Goal: Transaction & Acquisition: Purchase product/service

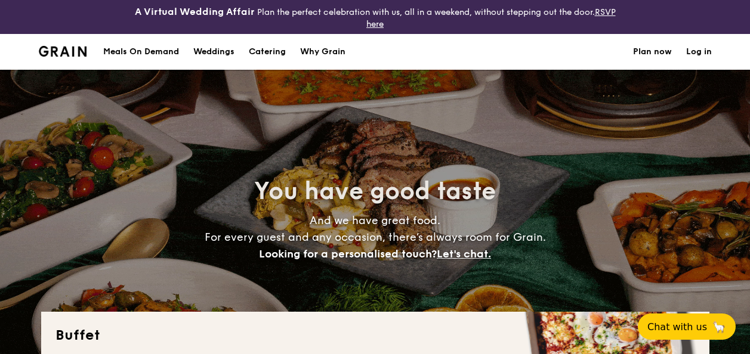
select select
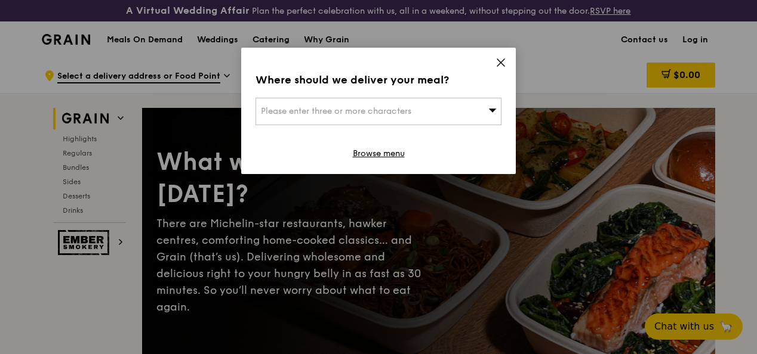
click at [418, 108] on div "Please enter three or more characters" at bounding box center [378, 111] width 246 height 27
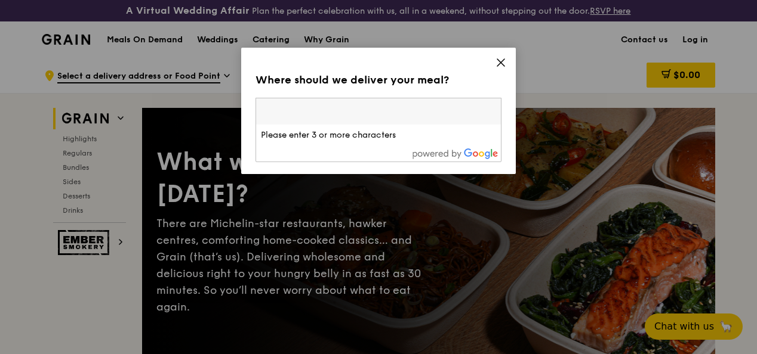
click at [502, 64] on icon at bounding box center [500, 62] width 7 height 7
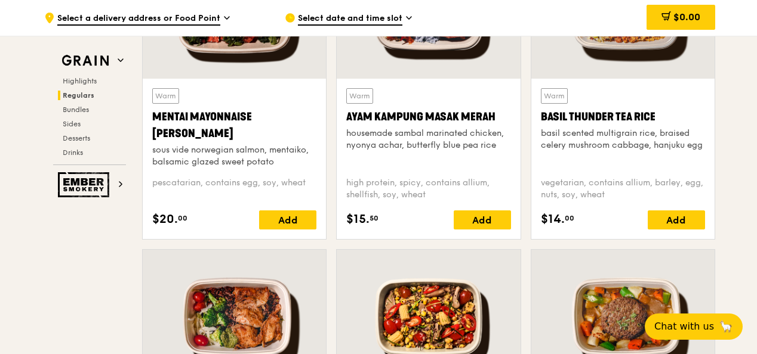
scroll to position [1193, 0]
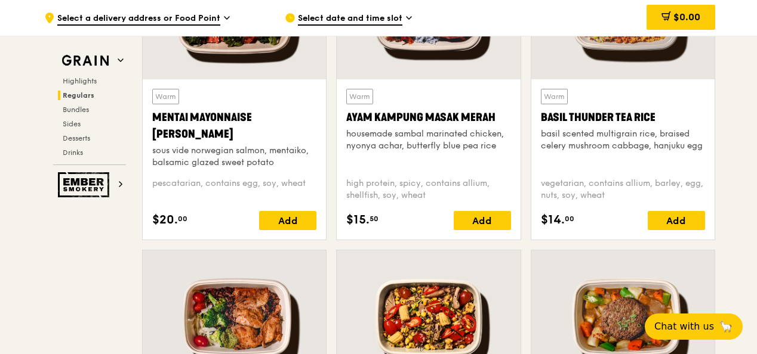
drag, startPoint x: 656, startPoint y: 125, endPoint x: 542, endPoint y: 128, distance: 114.0
click at [542, 126] on div "Basil Thunder Tea Rice" at bounding box center [623, 117] width 164 height 17
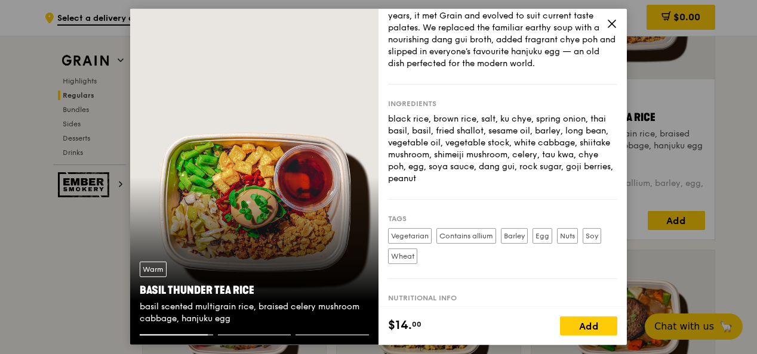
scroll to position [144, 0]
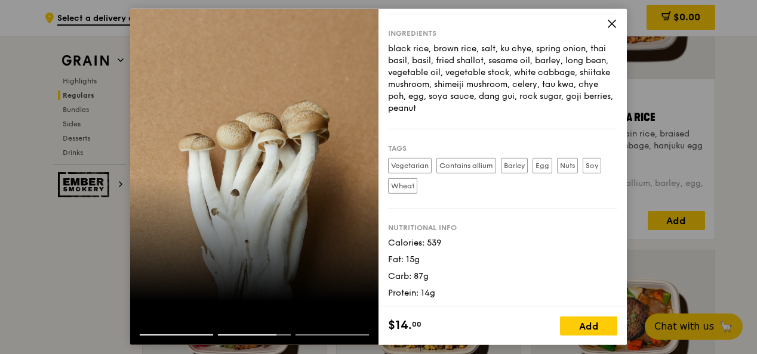
click at [614, 27] on icon at bounding box center [611, 23] width 11 height 11
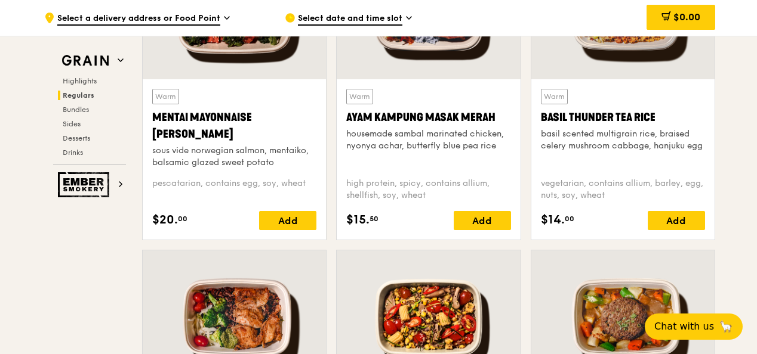
drag, startPoint x: 656, startPoint y: 122, endPoint x: 542, endPoint y: 122, distance: 114.6
click at [542, 122] on div "Basil Thunder Tea Rice" at bounding box center [623, 117] width 164 height 17
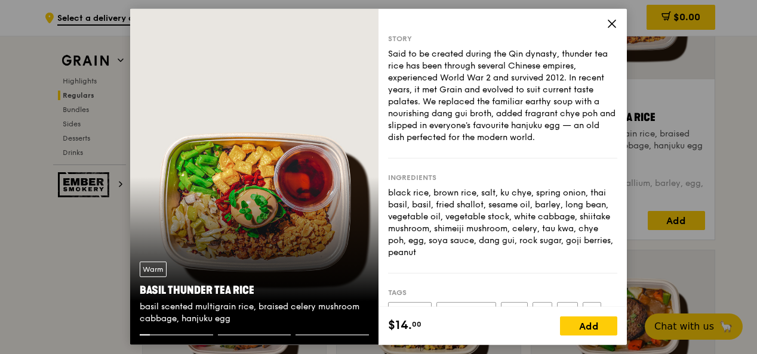
copy div "Basil Thunder Tea Rice"
drag, startPoint x: 257, startPoint y: 289, endPoint x: 139, endPoint y: 291, distance: 117.6
click at [139, 291] on div "Warm Basil Thunder Tea [PERSON_NAME] scented multigrain rice, braised celery mu…" at bounding box center [254, 293] width 248 height 82
copy div "Basil Thunder Tea Rice"
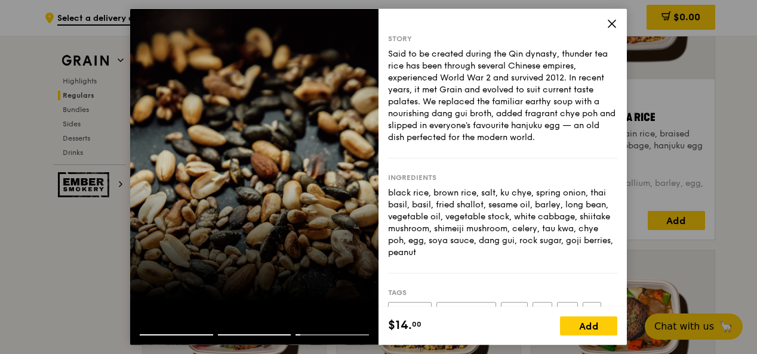
click at [607, 23] on icon at bounding box center [611, 23] width 11 height 11
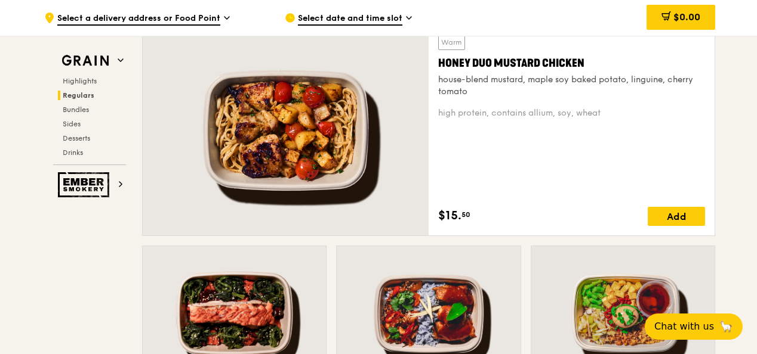
scroll to position [890, 0]
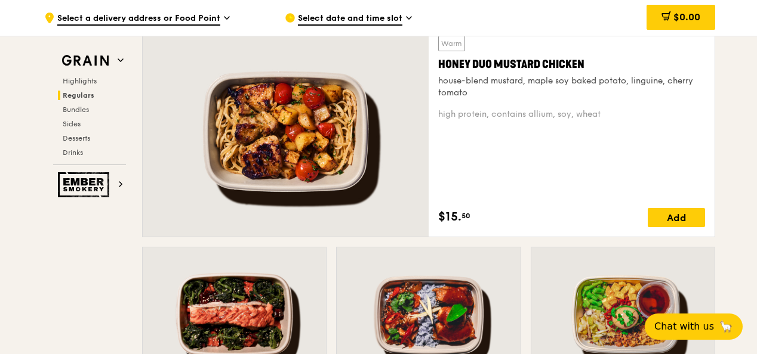
click at [584, 70] on div "Honey Duo Mustard Chicken" at bounding box center [571, 64] width 267 height 17
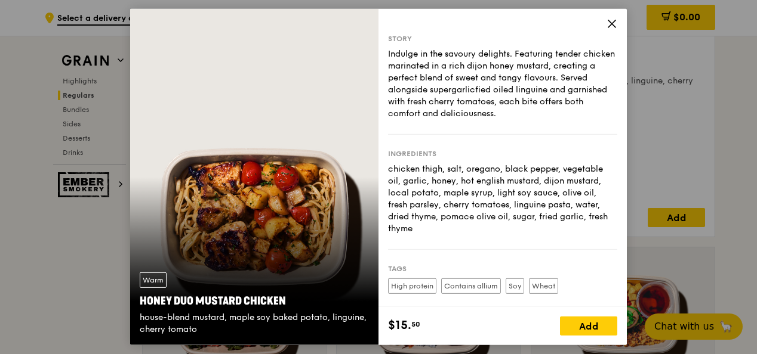
drag, startPoint x: 285, startPoint y: 301, endPoint x: 140, endPoint y: 306, distance: 145.7
click at [140, 306] on div "Honey Duo Mustard Chicken" at bounding box center [254, 301] width 229 height 17
copy div "Honey Duo Mustard Chicken"
click at [609, 23] on icon at bounding box center [611, 23] width 11 height 11
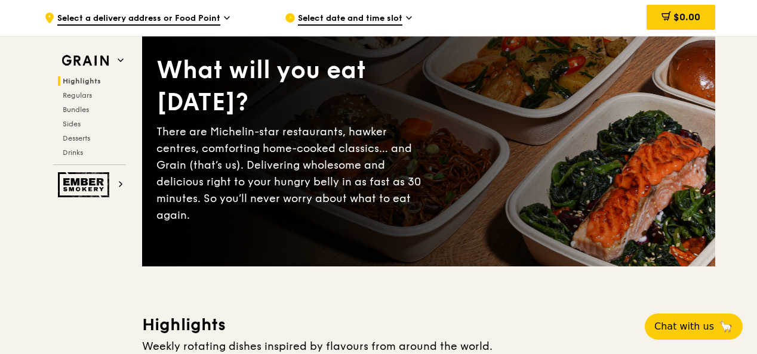
scroll to position [0, 0]
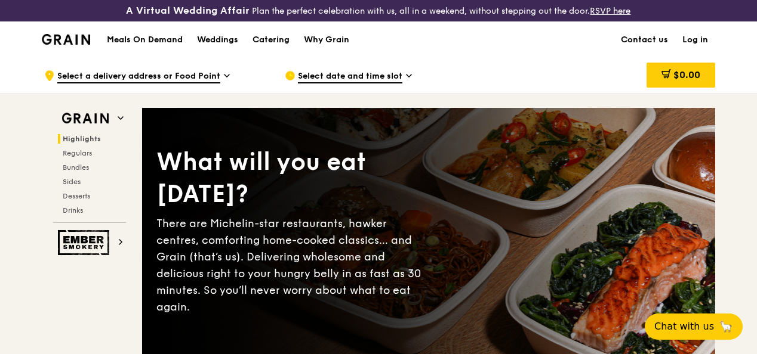
click at [138, 46] on h1 "Meals On Demand" at bounding box center [145, 40] width 76 height 12
click at [154, 46] on h1 "Meals On Demand" at bounding box center [145, 40] width 76 height 12
click at [224, 81] on icon at bounding box center [227, 75] width 6 height 11
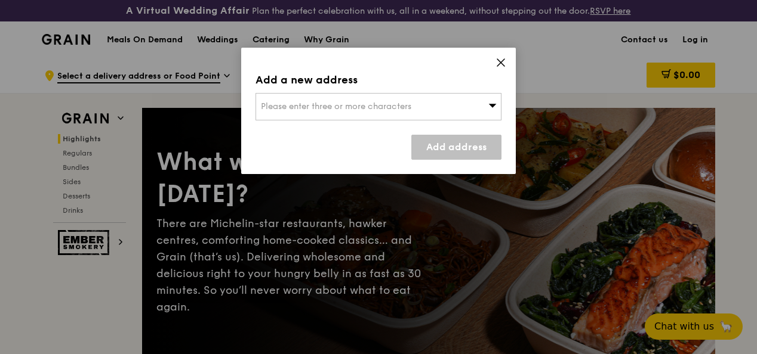
click at [292, 100] on div "Please enter three or more characters" at bounding box center [378, 106] width 246 height 27
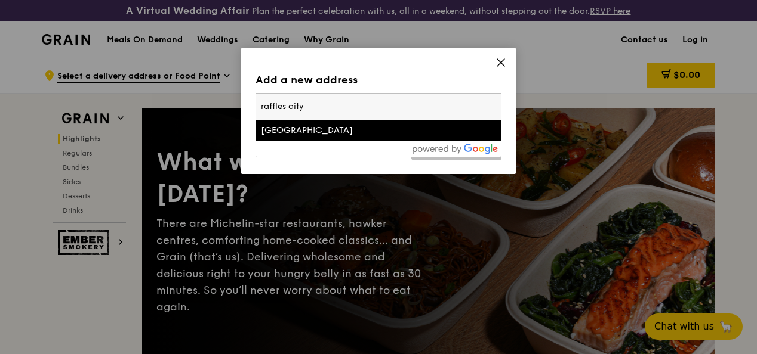
type input "raffles city"
click at [298, 131] on div "Raffles City Tower" at bounding box center [349, 131] width 177 height 12
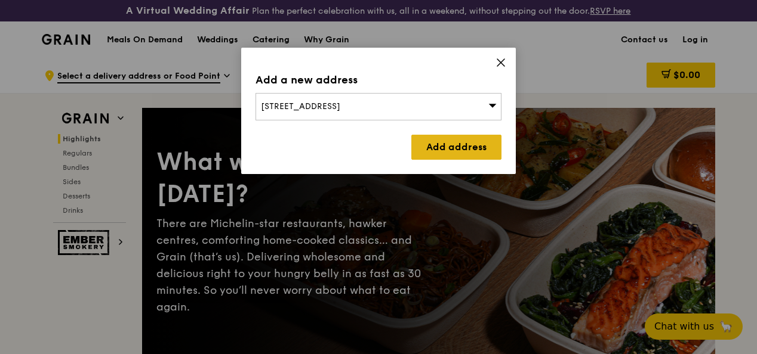
click at [457, 144] on link "Add address" at bounding box center [456, 147] width 90 height 25
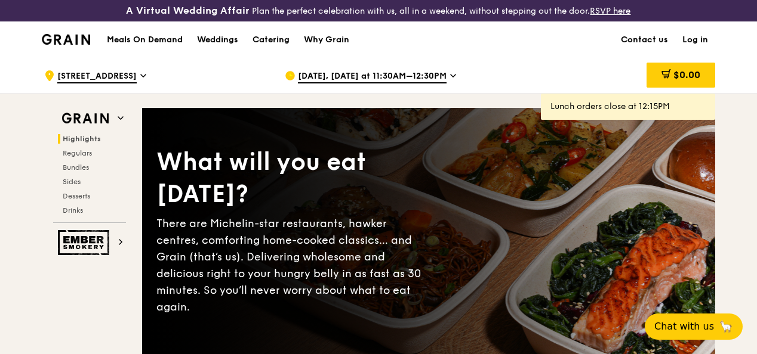
click at [451, 77] on icon at bounding box center [453, 76] width 5 height 2
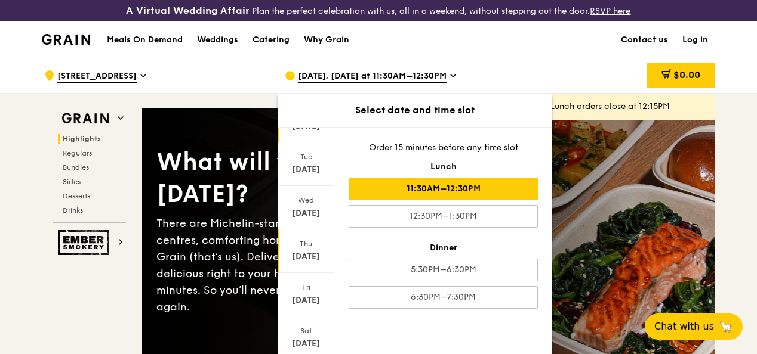
scroll to position [66, 0]
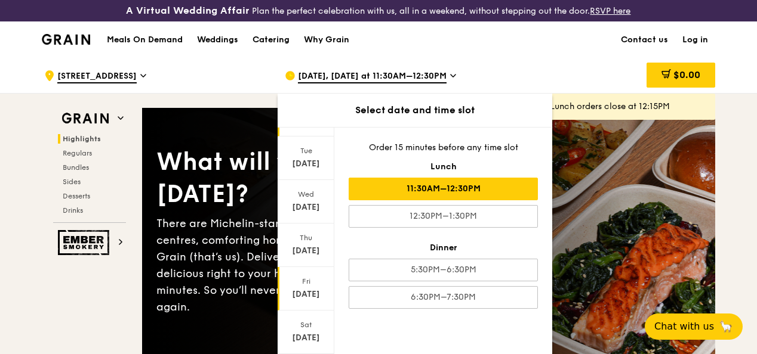
click at [313, 298] on div "Sep 26" at bounding box center [305, 295] width 53 height 12
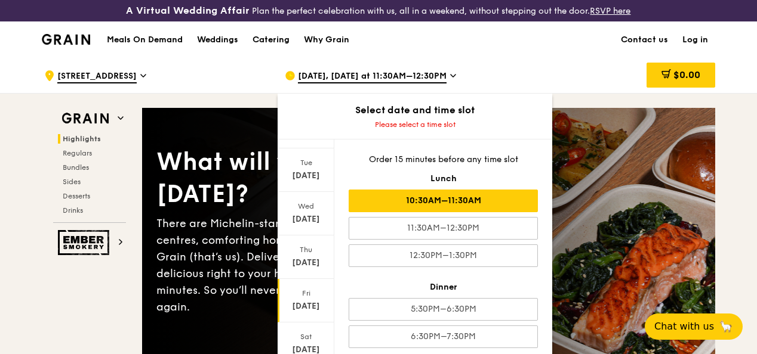
click at [474, 212] on div "10:30AM–11:30AM" at bounding box center [442, 201] width 189 height 23
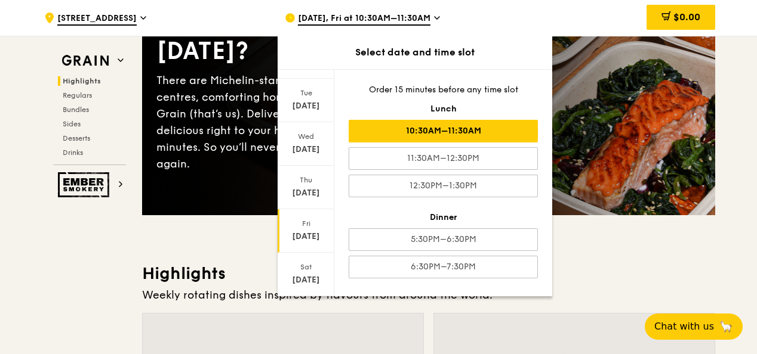
scroll to position [144, 0]
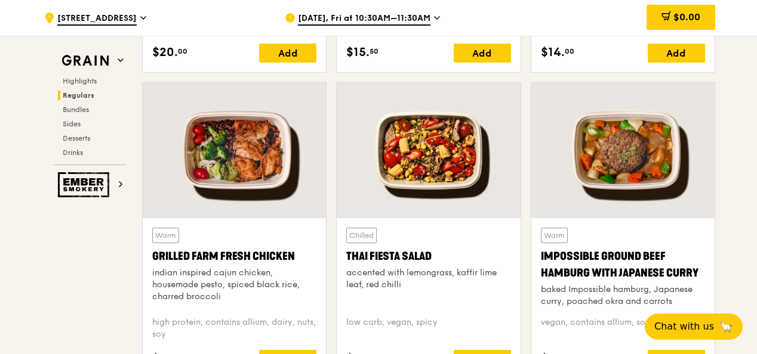
scroll to position [1362, 0]
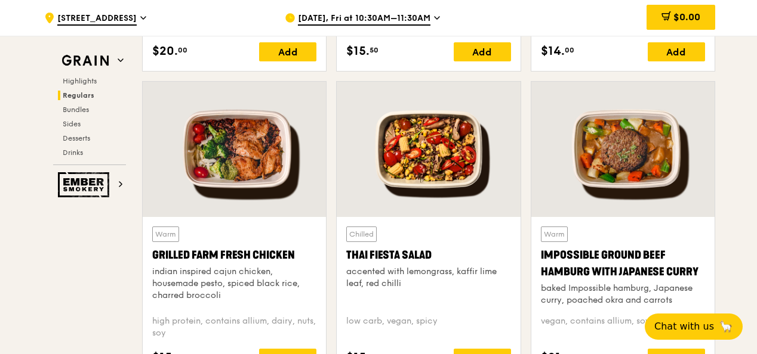
click at [217, 250] on div "Warm Grilled Farm Fresh Chicken indian inspired cajun chicken, housemade pesto,…" at bounding box center [234, 266] width 164 height 79
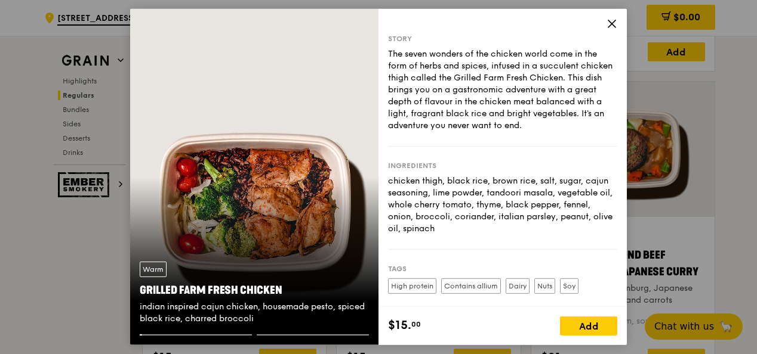
drag, startPoint x: 282, startPoint y: 286, endPoint x: 140, endPoint y: 293, distance: 142.2
click at [140, 293] on div "Grilled Farm Fresh Chicken" at bounding box center [254, 290] width 229 height 17
copy div "Grilled Farm Fresh Chicken"
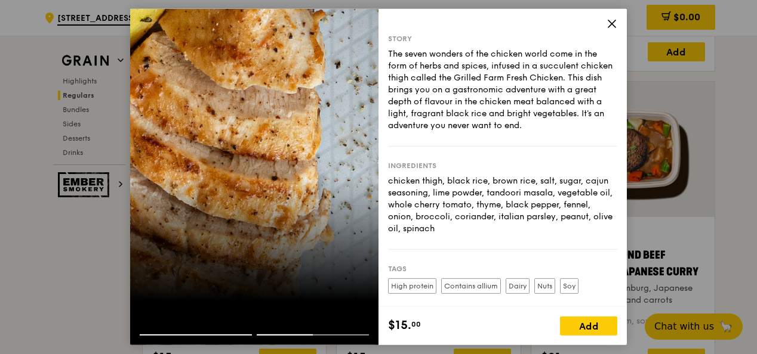
click at [611, 24] on icon at bounding box center [611, 23] width 11 height 11
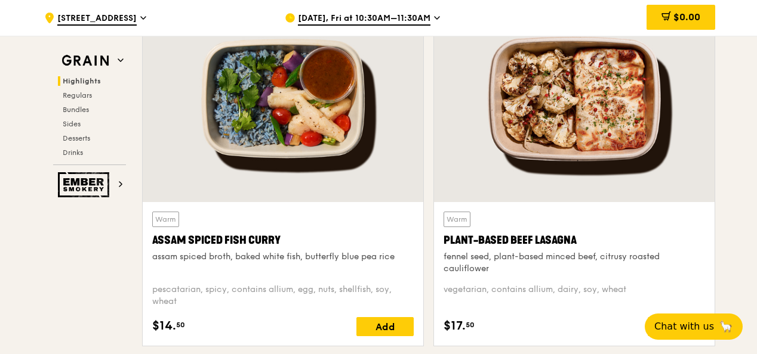
scroll to position [474, 0]
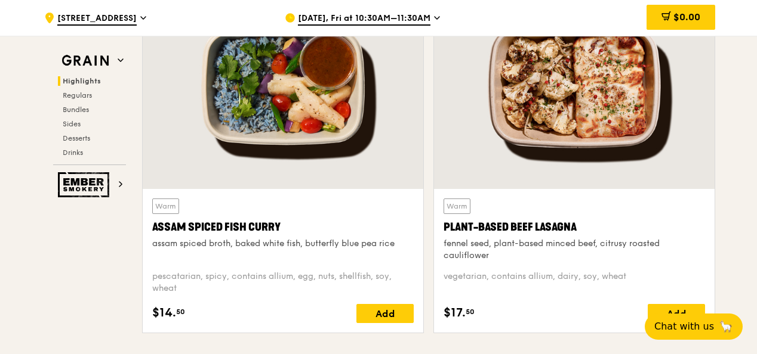
click at [594, 209] on div "Warm Plant-Based Beef Lasagna fennel seed, plant-based minced beef, citrusy roa…" at bounding box center [573, 230] width 261 height 63
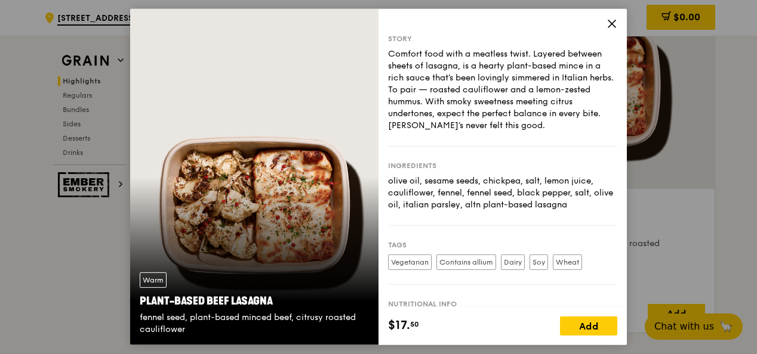
drag, startPoint x: 273, startPoint y: 301, endPoint x: 141, endPoint y: 304, distance: 131.9
click at [141, 304] on div "Plant-Based Beef Lasagna" at bounding box center [254, 301] width 229 height 17
copy div "Plant-Based Beef Lasagna"
click at [613, 23] on icon at bounding box center [611, 23] width 11 height 11
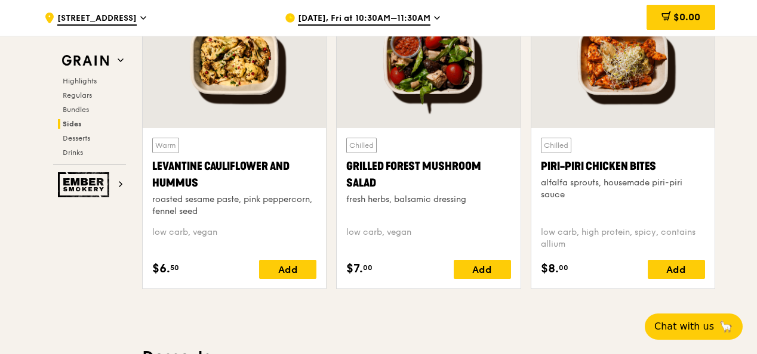
scroll to position [3139, 0]
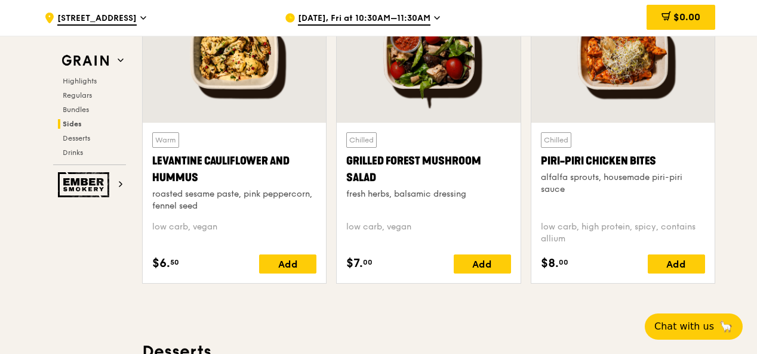
click at [617, 119] on div at bounding box center [622, 54] width 183 height 135
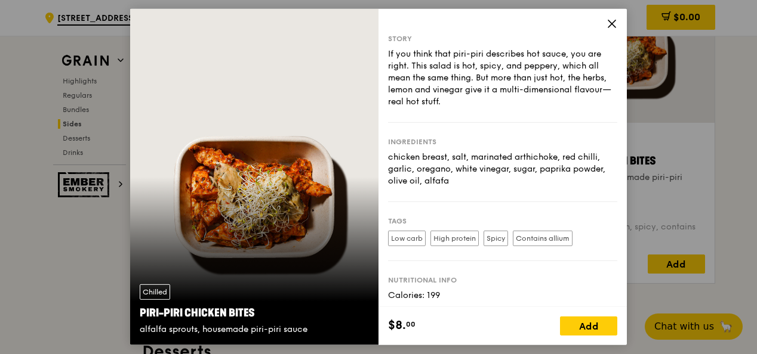
drag, startPoint x: 255, startPoint y: 314, endPoint x: 135, endPoint y: 317, distance: 120.0
click at [135, 317] on div "Chilled Piri-piri Chicken Bites alfalfa sprouts, housemade piri-piri sauce" at bounding box center [254, 310] width 248 height 70
copy div "Piri-piri Chicken Bites"
click at [610, 26] on icon at bounding box center [611, 23] width 7 height 7
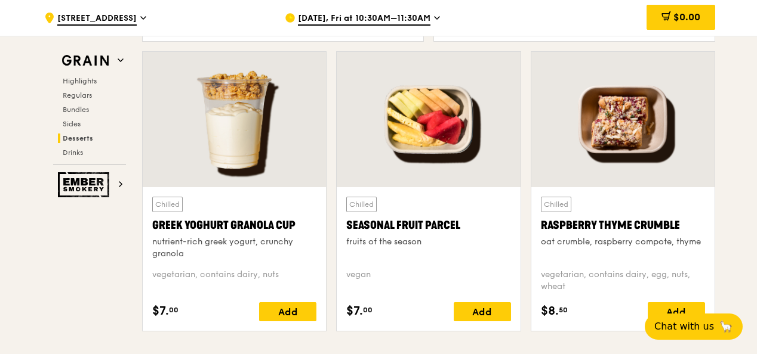
scroll to position [3817, 0]
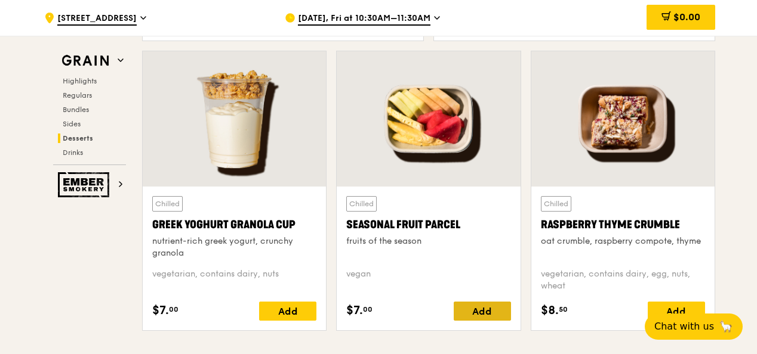
click at [481, 317] on div "Add" at bounding box center [482, 311] width 57 height 19
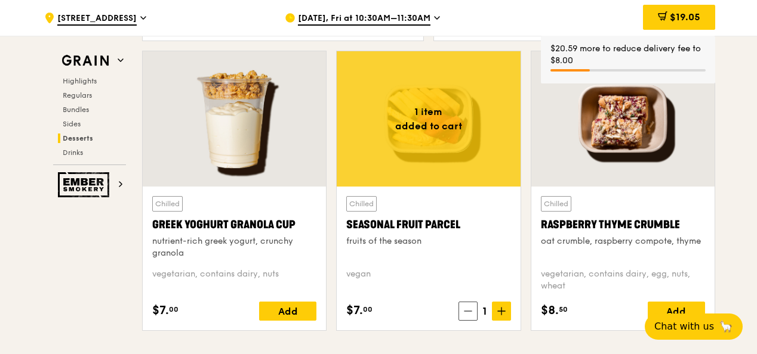
drag, startPoint x: 465, startPoint y: 229, endPoint x: 337, endPoint y: 230, distance: 128.9
click at [337, 230] on div "Chilled Seasonal Fruit Parcel fruits of the season vegan $7. 00 1" at bounding box center [428, 259] width 183 height 144
copy div "Seasonal Fruit Parcel"
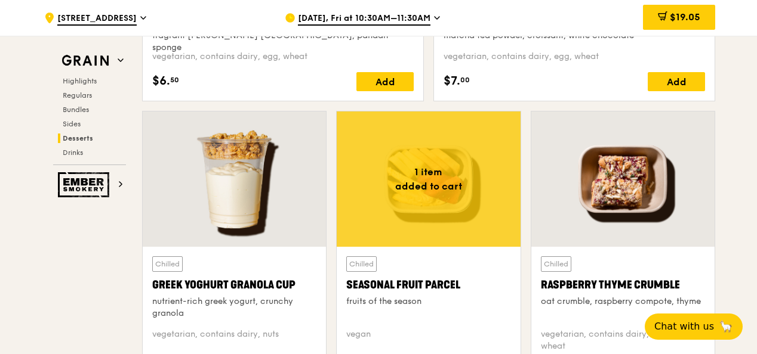
scroll to position [3733, 0]
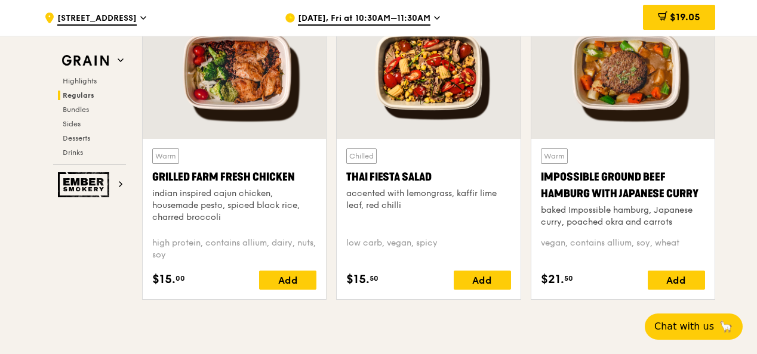
scroll to position [1447, 0]
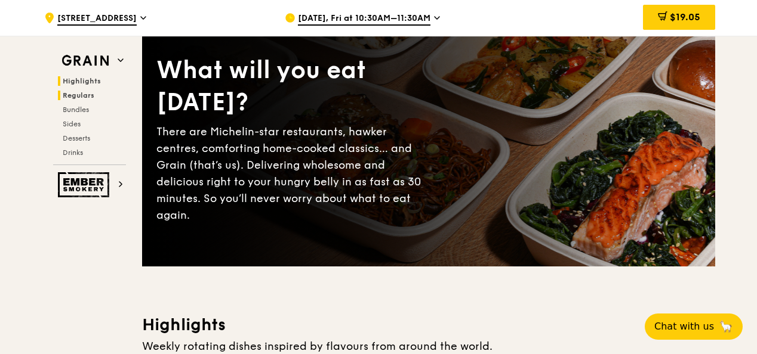
scroll to position [0, 0]
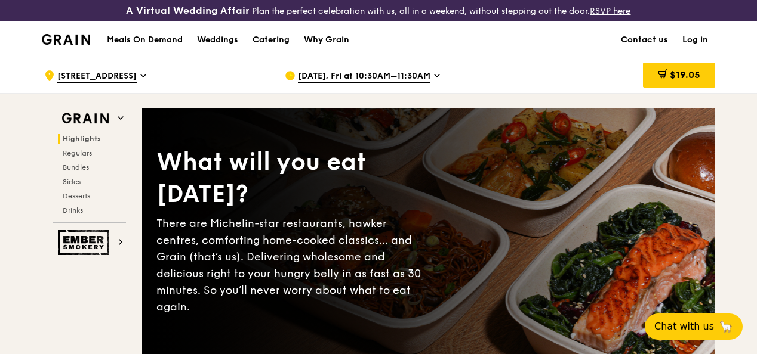
click at [135, 46] on h1 "Meals On Demand" at bounding box center [145, 40] width 76 height 12
click at [162, 45] on h1 "Meals On Demand" at bounding box center [145, 40] width 76 height 12
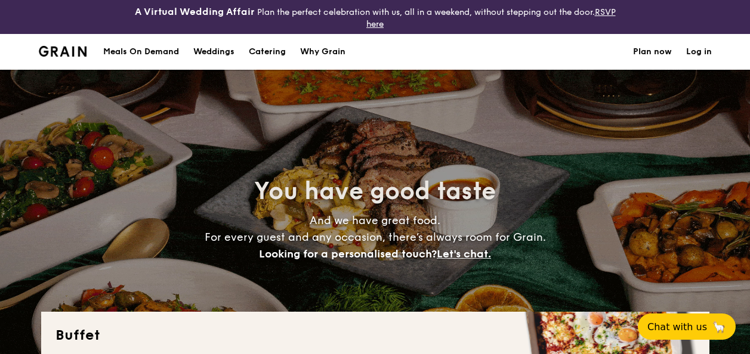
select select
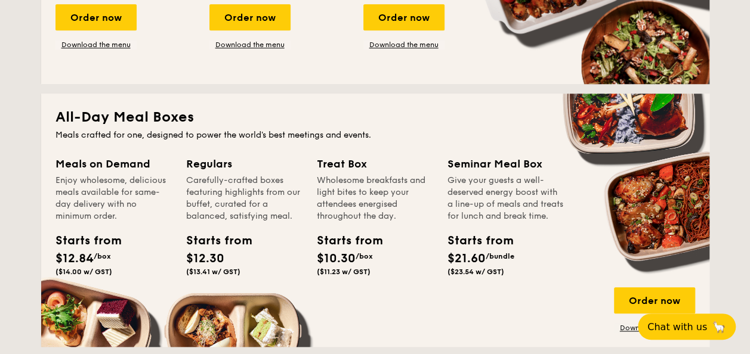
scroll to position [593, 0]
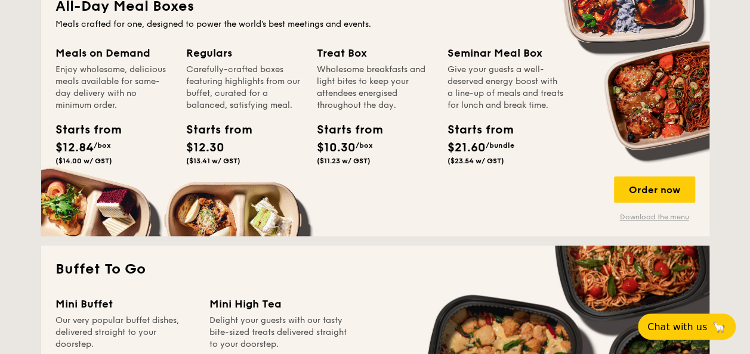
click at [649, 217] on link "Download the menu" at bounding box center [654, 217] width 81 height 10
